Goal: Contribute content

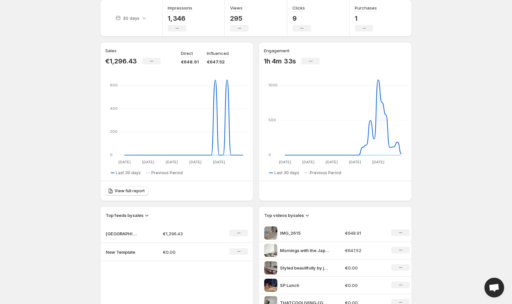
scroll to position [57, 0]
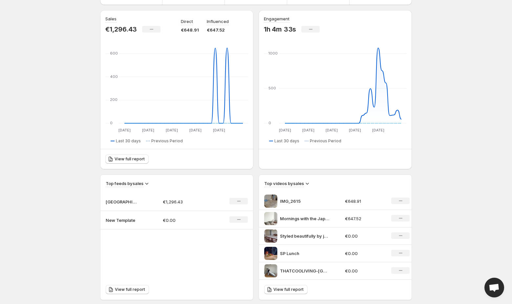
click at [128, 220] on p "New Template" at bounding box center [122, 220] width 33 height 7
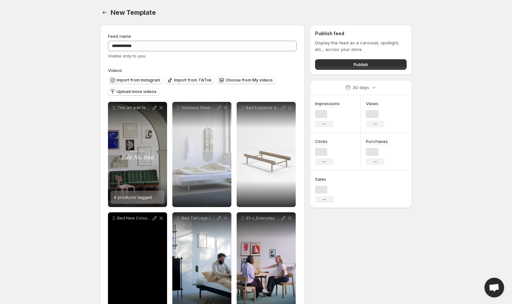
click at [128, 219] on p "Bed New Colour Launch 4-5" at bounding box center [134, 217] width 34 height 5
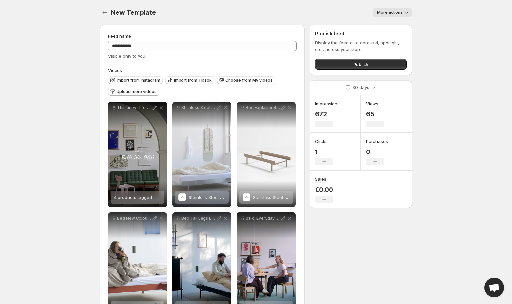
click at [87, 166] on body "**********" at bounding box center [256, 152] width 512 height 304
click at [152, 91] on span "Upload more videos" at bounding box center [137, 91] width 40 height 5
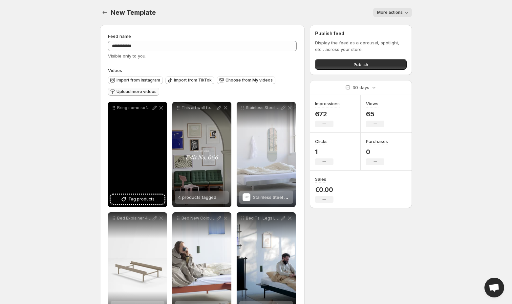
click at [142, 193] on div "Bring some soft minimalism to Your space with the TORI sofa and the NOKI shelvi…" at bounding box center [137, 154] width 59 height 105
click at [142, 197] on span "Tag products" at bounding box center [141, 199] width 26 height 7
click at [131, 198] on span "Ando Modular Sofa" at bounding box center [144, 196] width 40 height 5
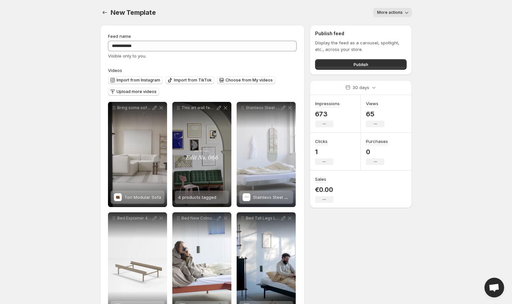
click at [290, 3] on div "New Template. This page is ready New Template More actions More actions More ac…" at bounding box center [256, 12] width 312 height 25
